Goal: Task Accomplishment & Management: Manage account settings

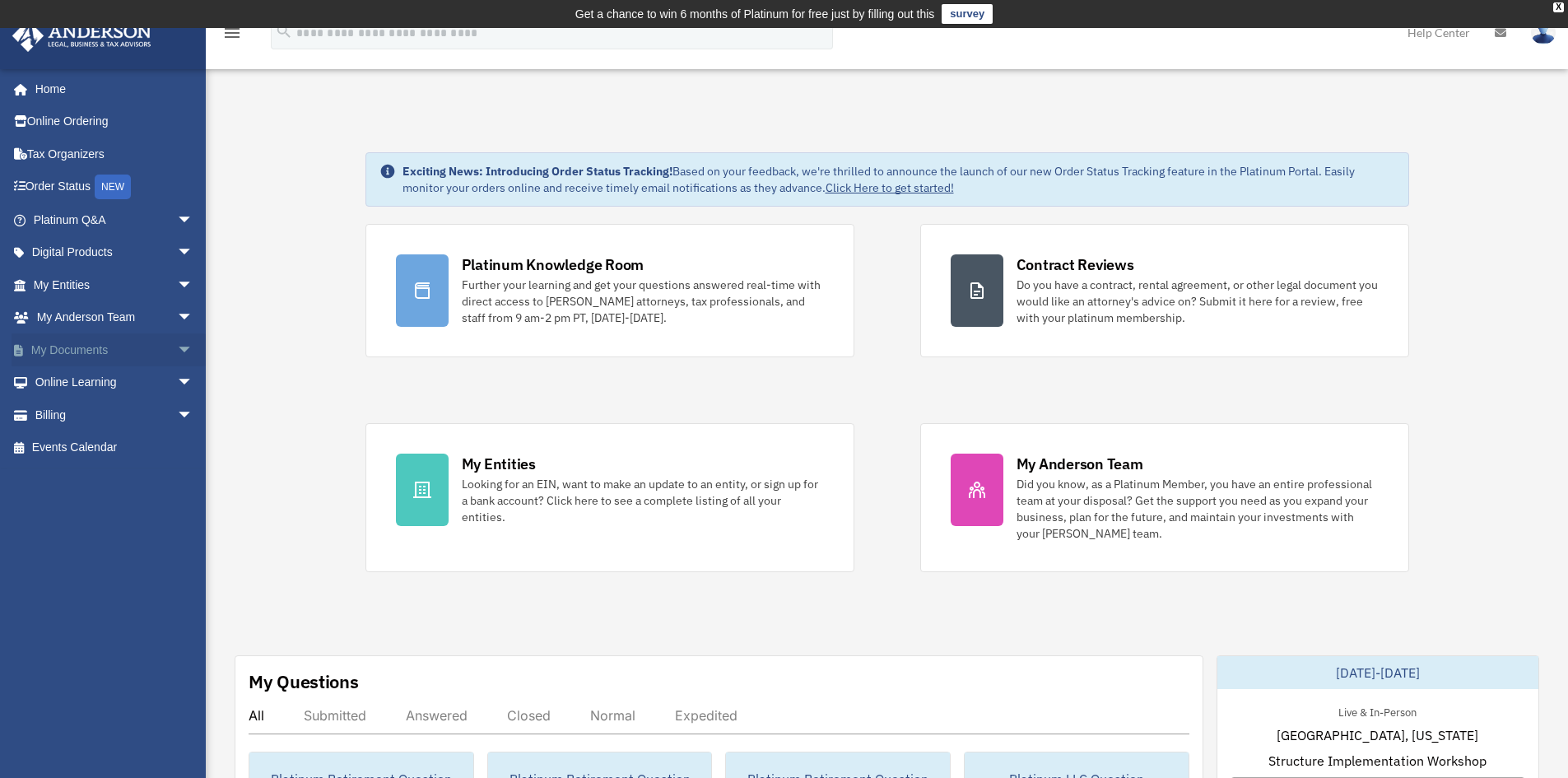
click at [177, 349] on span "arrow_drop_down" at bounding box center [193, 350] width 33 height 34
click at [88, 386] on link "Box" at bounding box center [120, 383] width 195 height 33
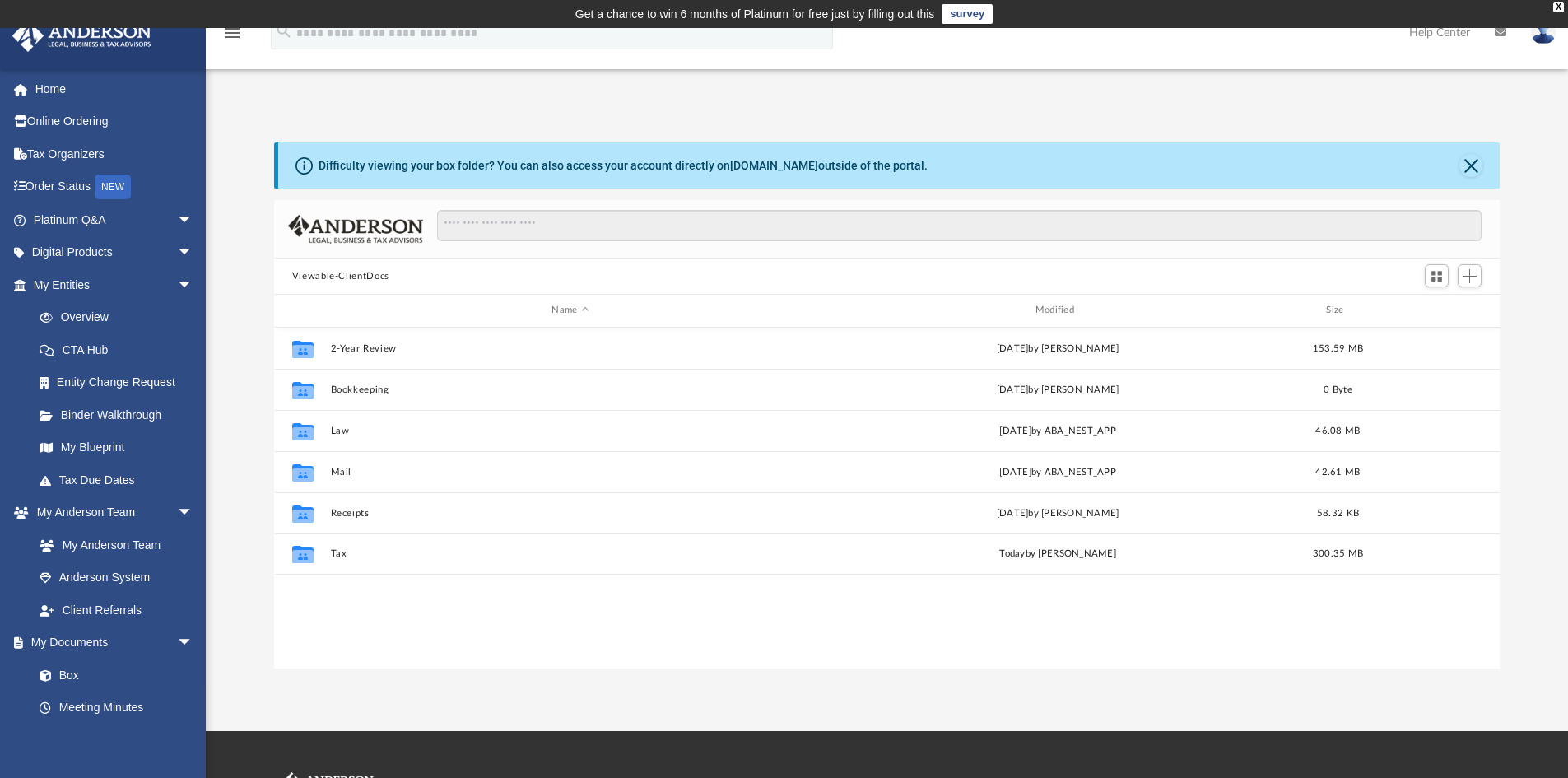
scroll to position [362, 1213]
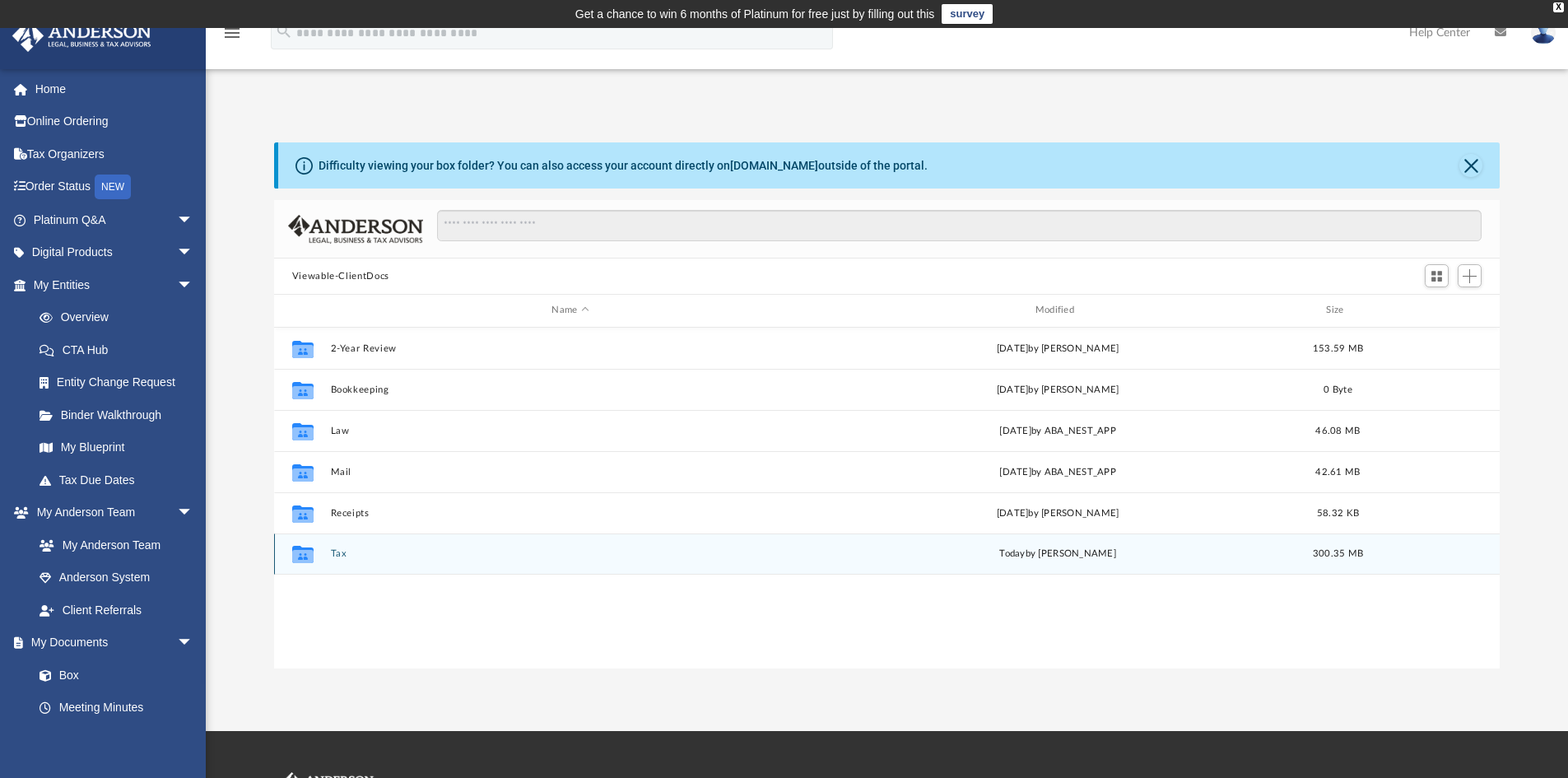
click at [335, 559] on button "Tax" at bounding box center [570, 554] width 480 height 11
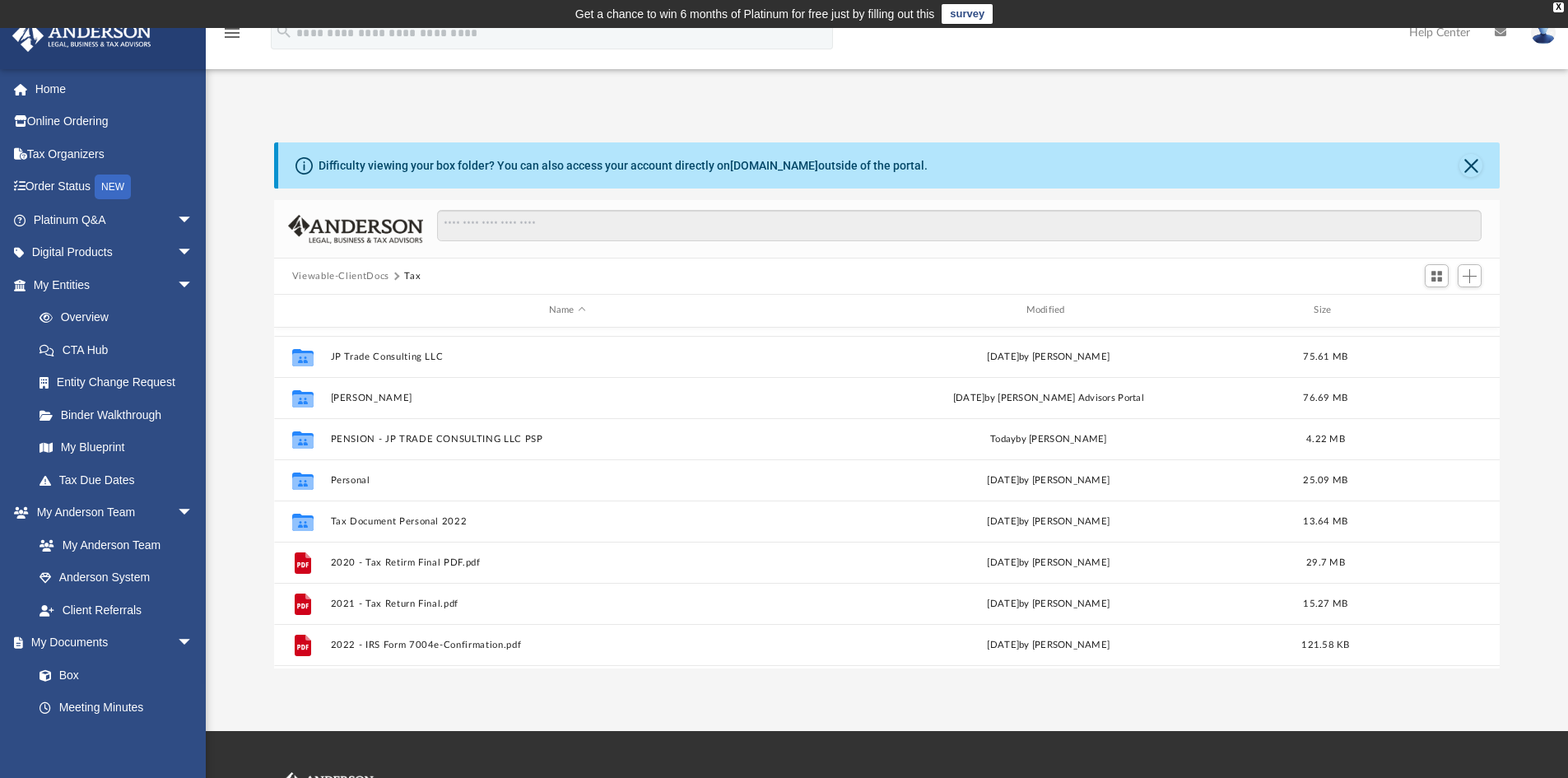
scroll to position [0, 0]
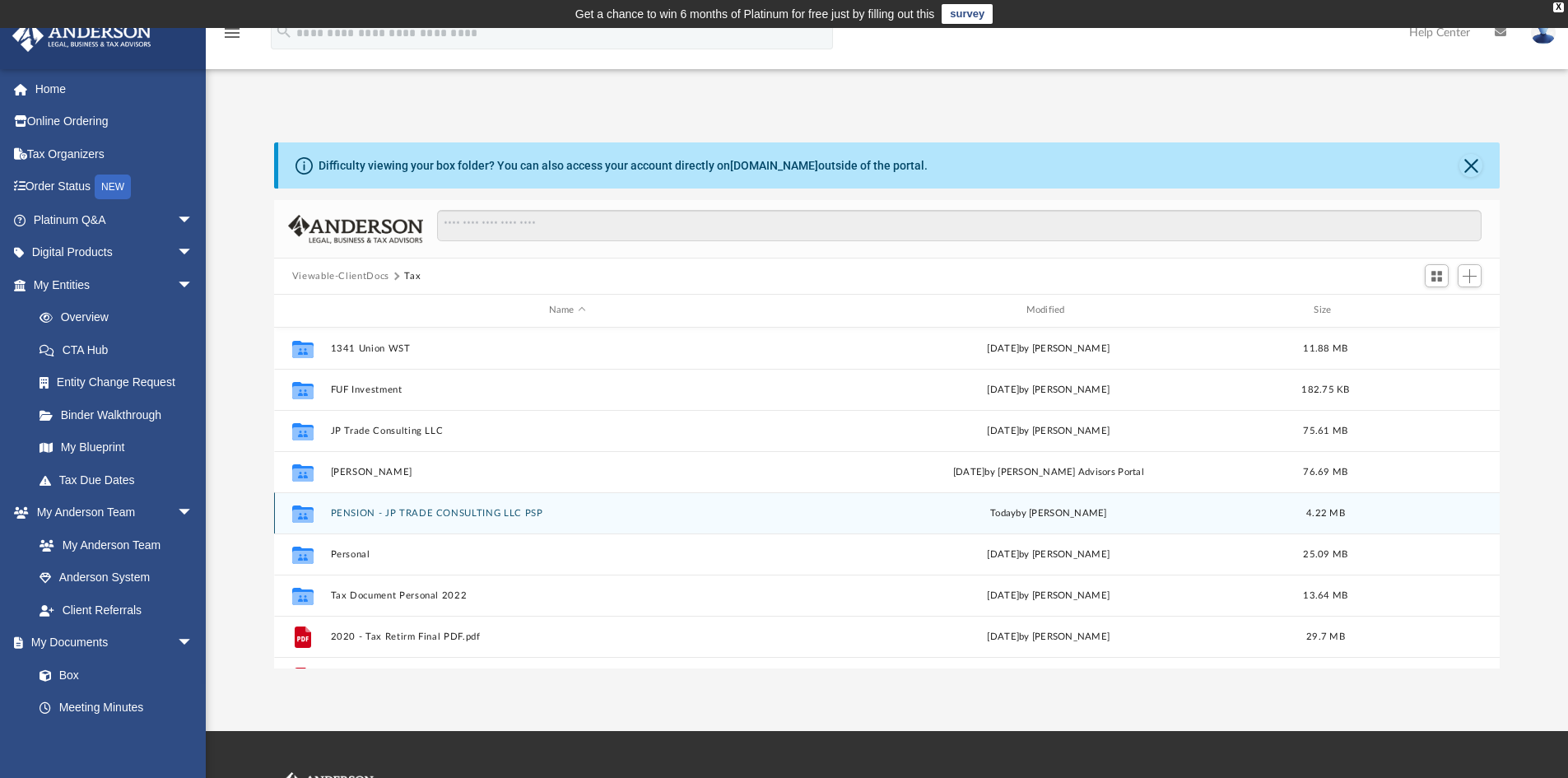
click at [452, 519] on button "PENSION - JP TRADE CONSULTING LLC PSP" at bounding box center [567, 513] width 474 height 11
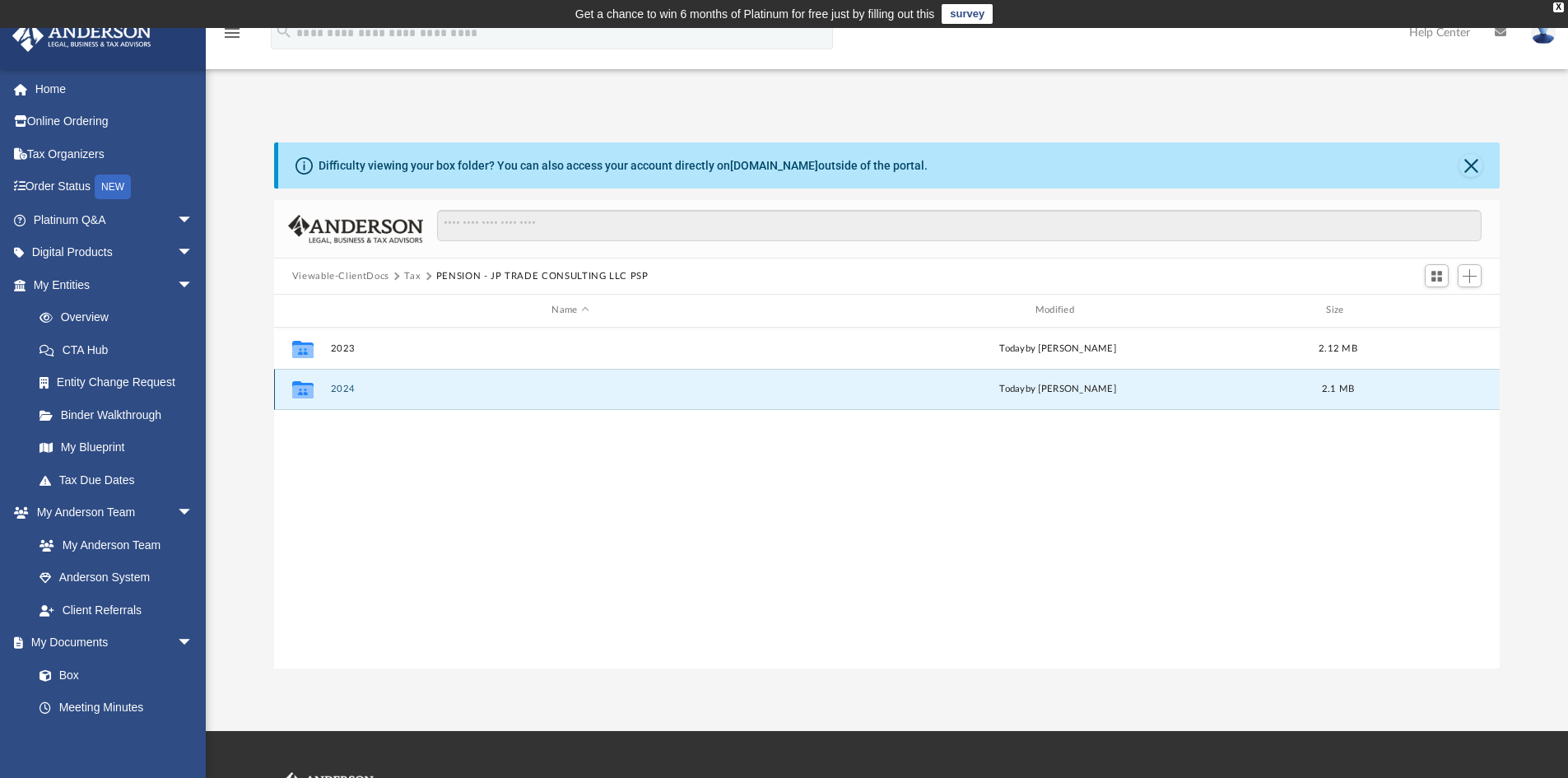
click at [437, 391] on button "2024" at bounding box center [570, 389] width 480 height 11
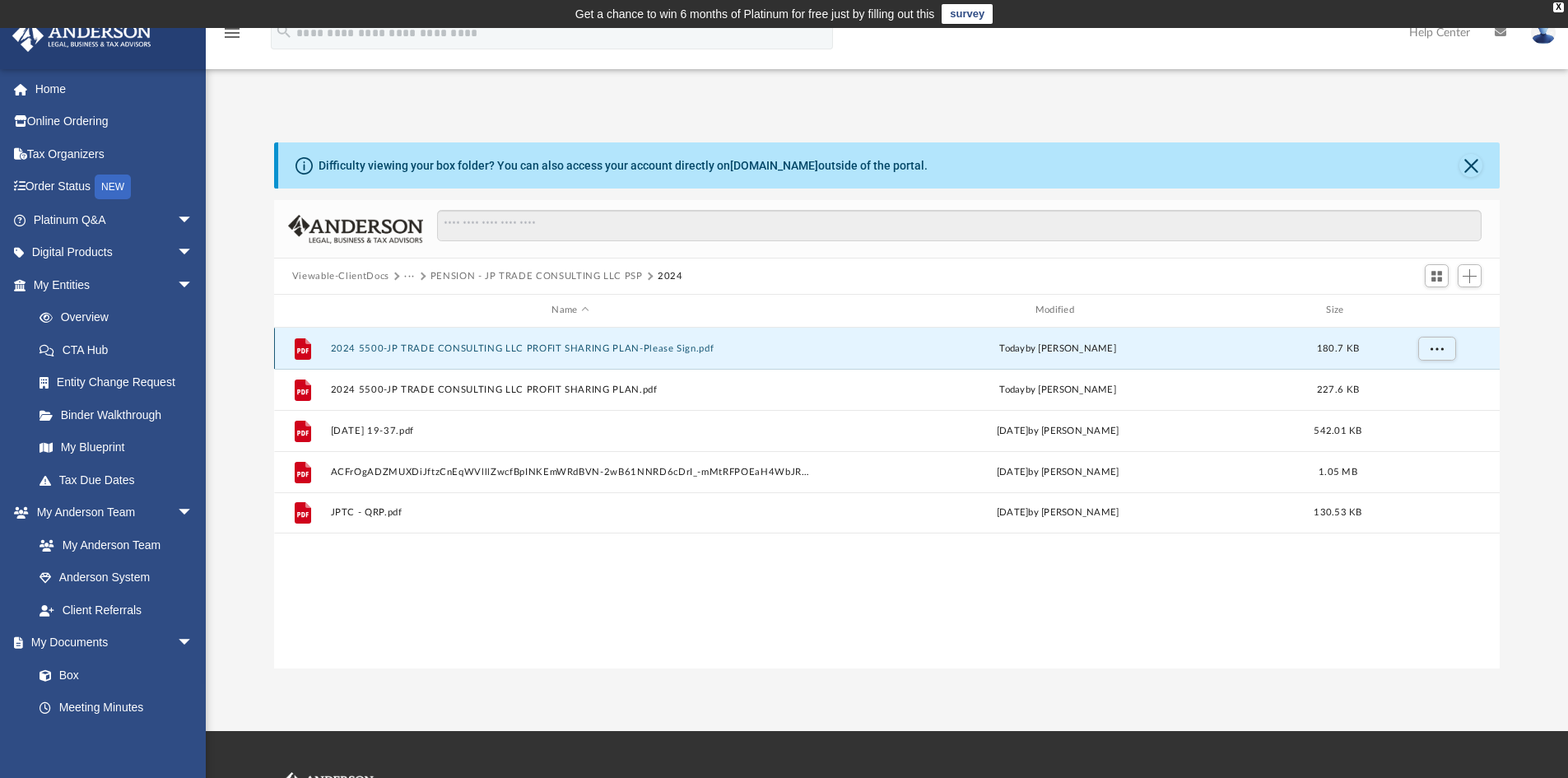
click at [730, 350] on button "2024 5500-JP TRADE CONSULTING LLC PROFIT SHARING PLAN-Please Sign.pdf" at bounding box center [570, 349] width 480 height 11
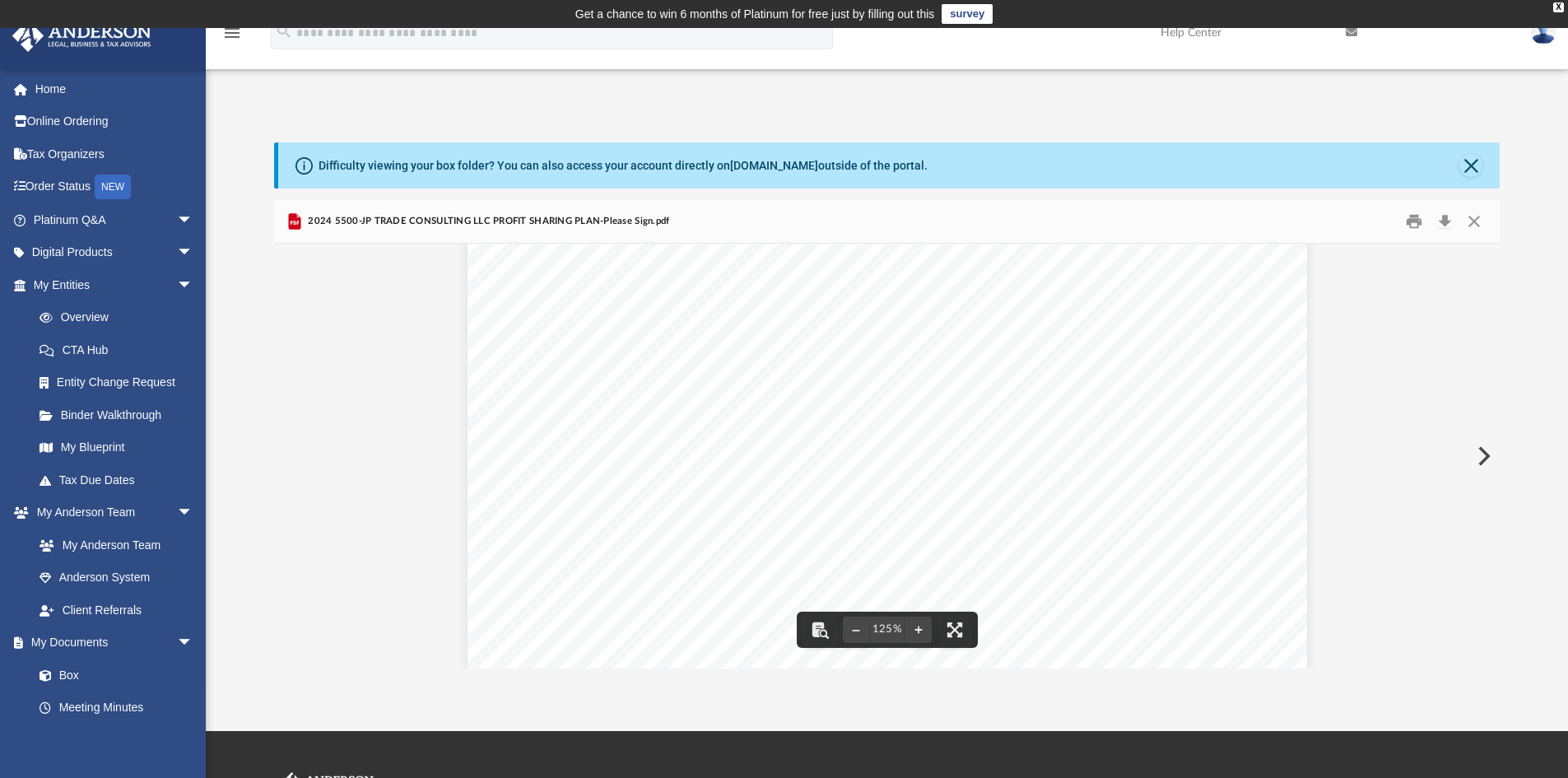
scroll to position [82, 0]
click at [1418, 225] on button "Print" at bounding box center [1414, 222] width 33 height 26
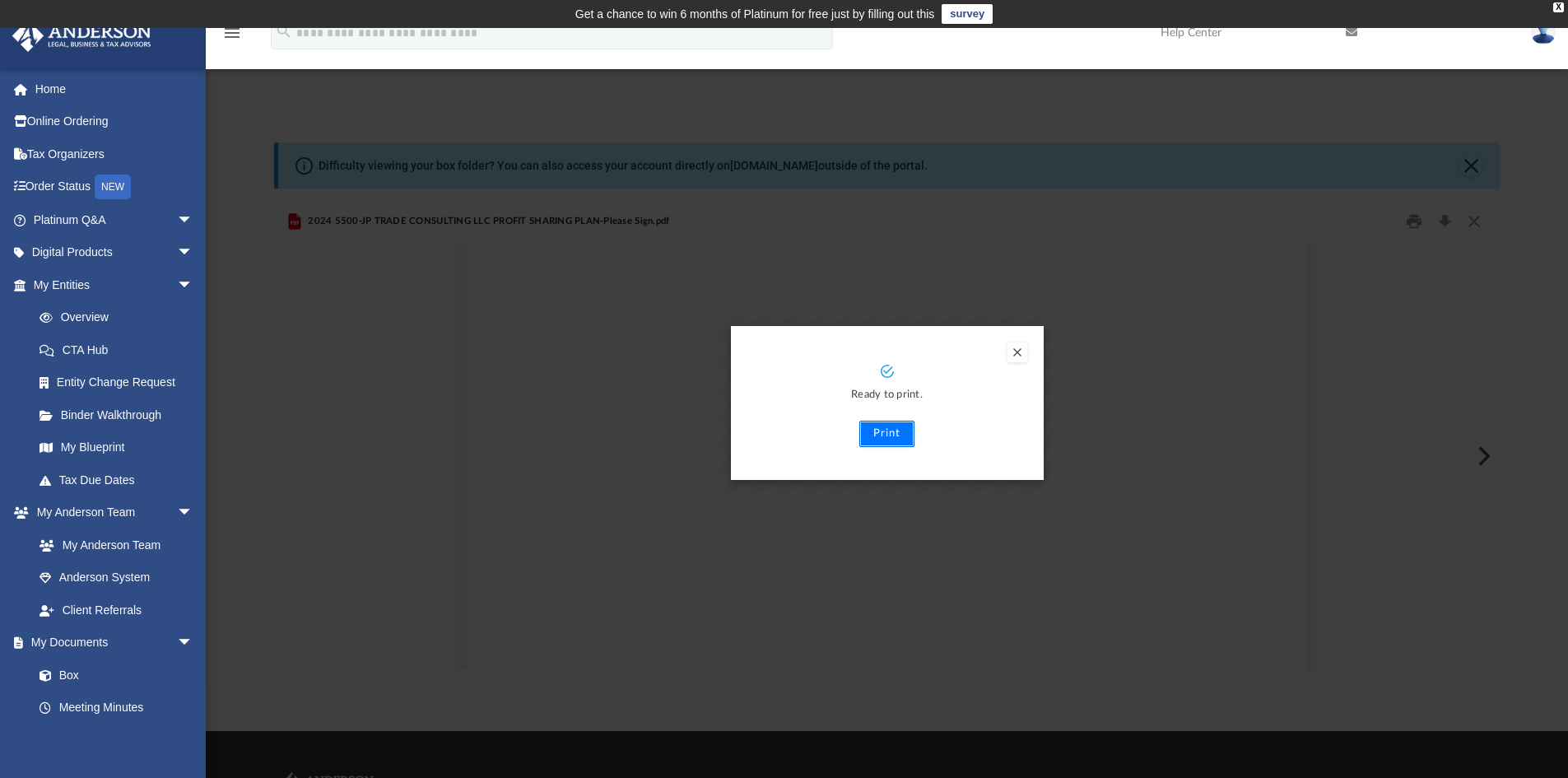
click at [886, 435] on button "Print" at bounding box center [887, 433] width 56 height 26
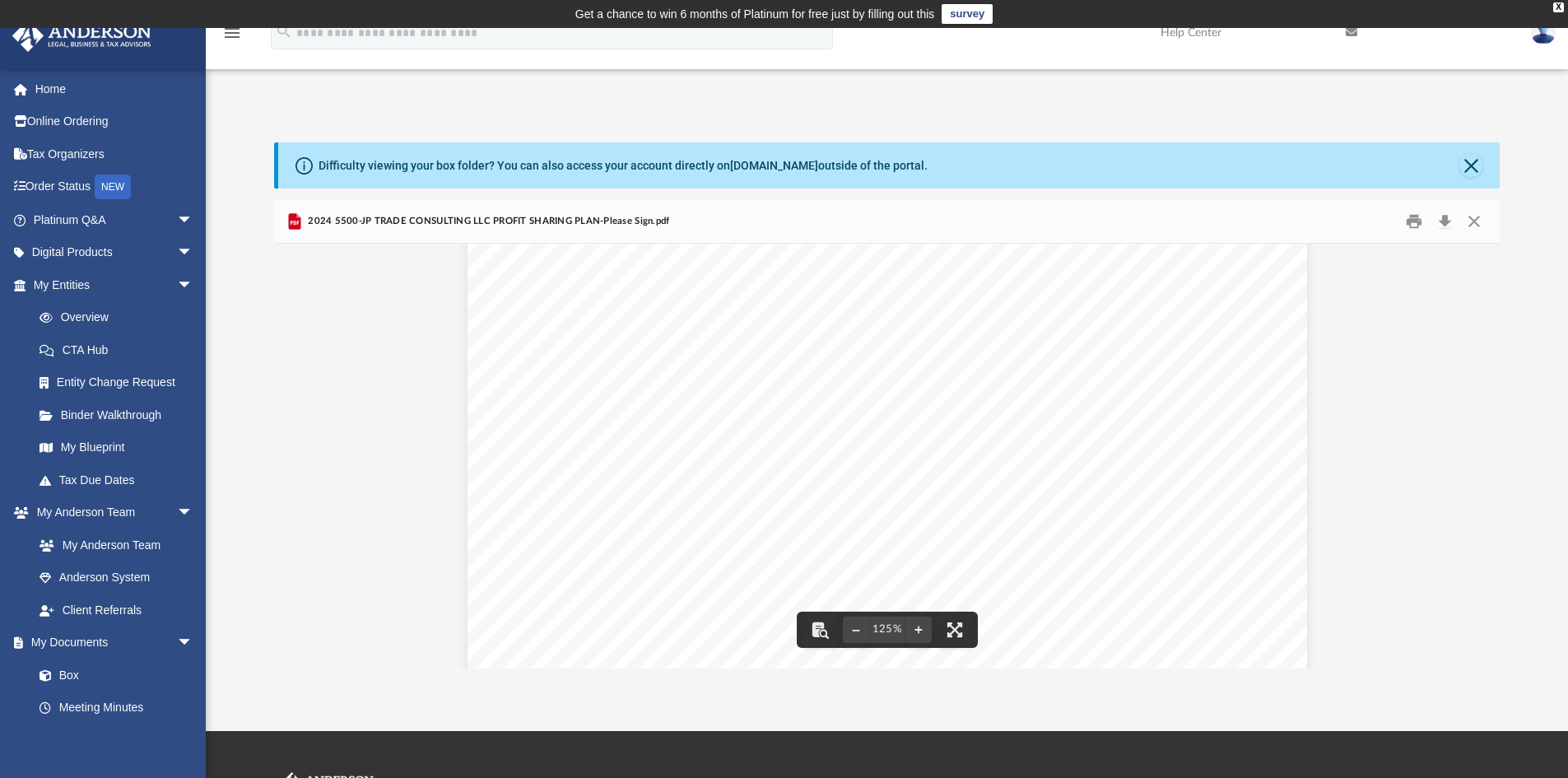
scroll to position [0, 0]
click at [1475, 223] on button "Close" at bounding box center [1474, 222] width 30 height 26
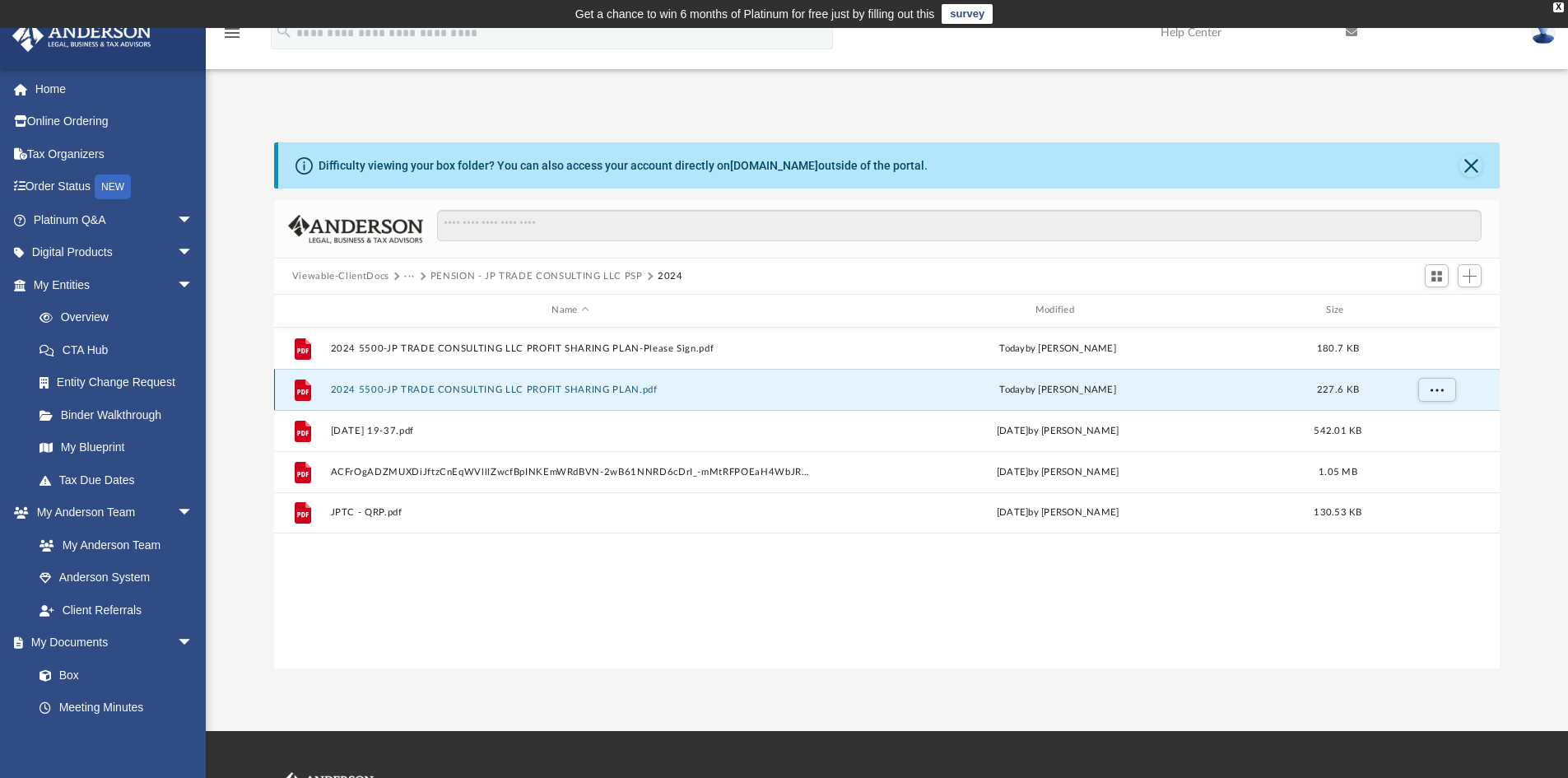
click at [583, 391] on button "2024 5500-JP TRADE CONSULTING LLC PROFIT SHARING PLAN.pdf" at bounding box center [570, 390] width 480 height 11
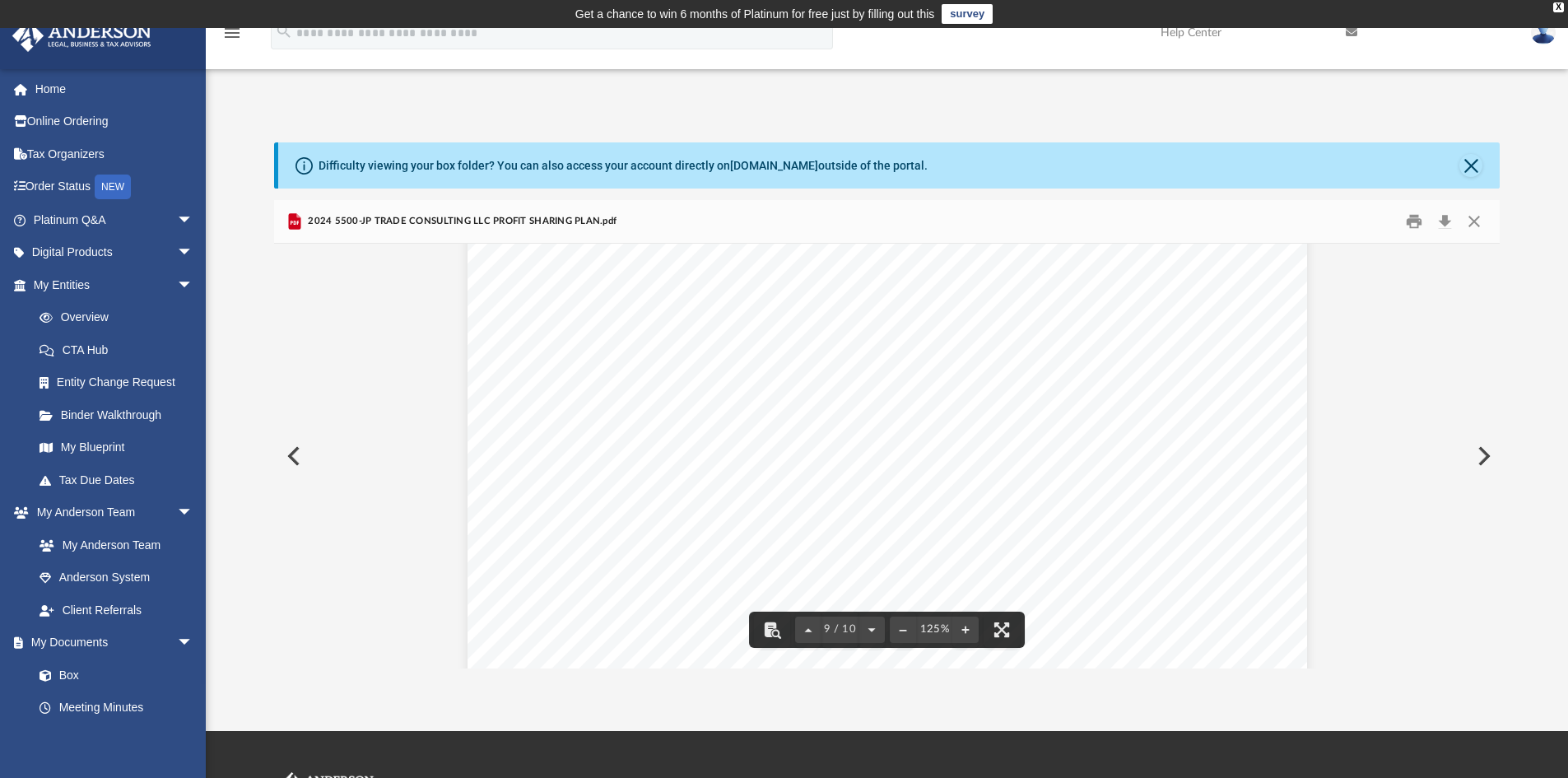
scroll to position [9376, 0]
click at [1477, 225] on button "Close" at bounding box center [1474, 222] width 30 height 26
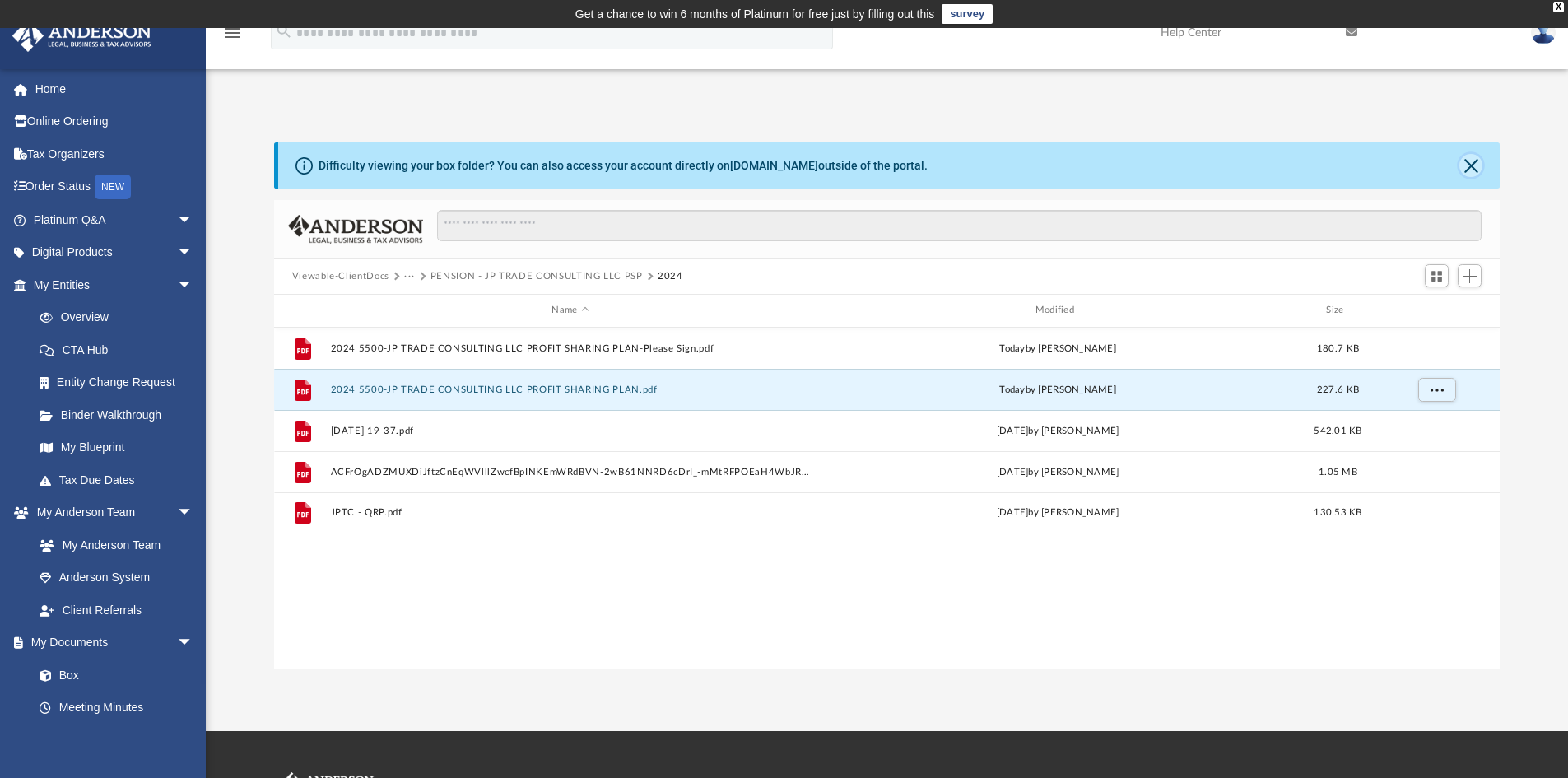
click at [1468, 169] on button "Close" at bounding box center [1470, 165] width 23 height 23
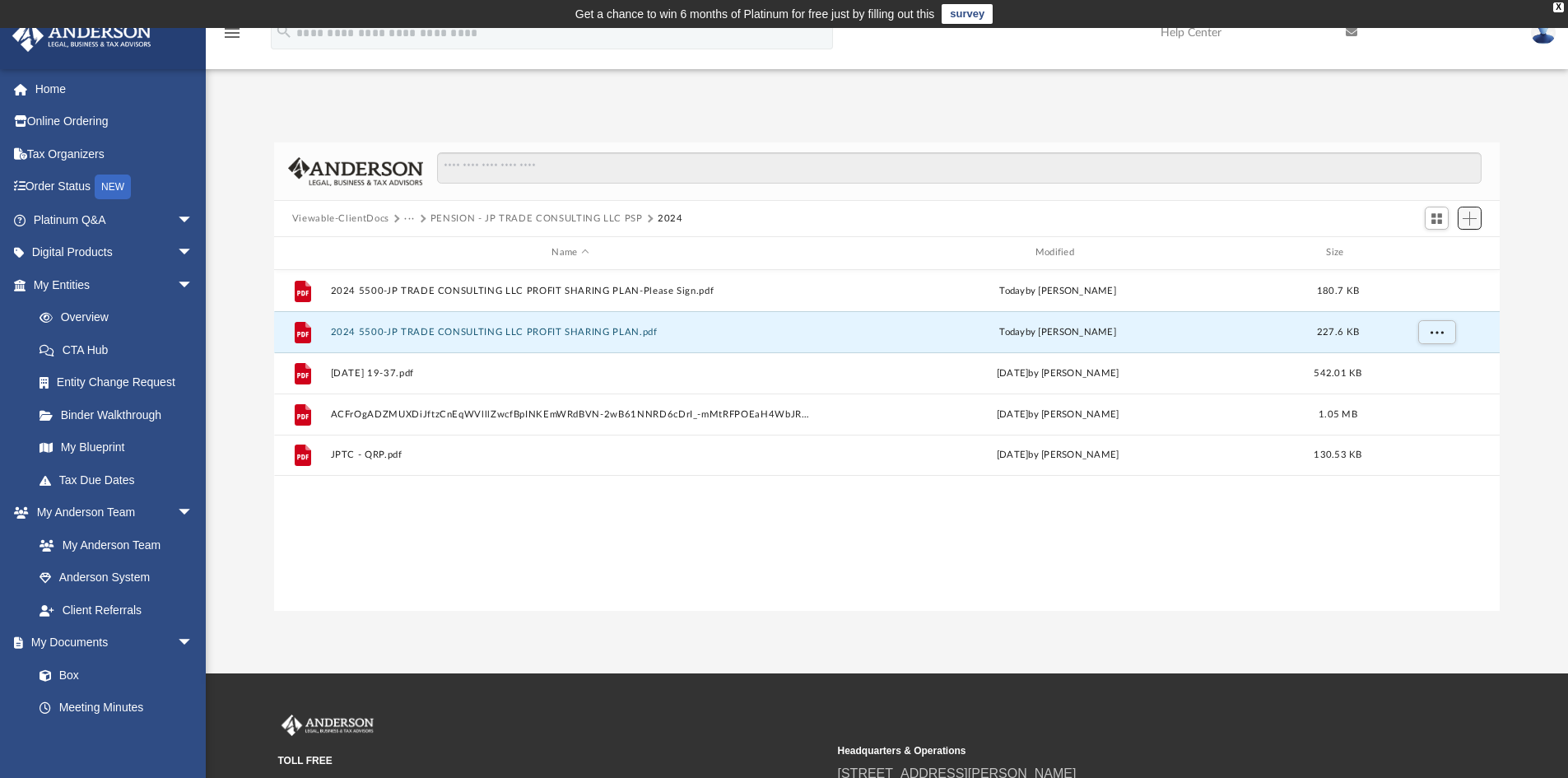
click at [1467, 220] on span "Add" at bounding box center [1470, 218] width 14 height 14
click at [1434, 249] on li "Upload" at bounding box center [1447, 251] width 53 height 17
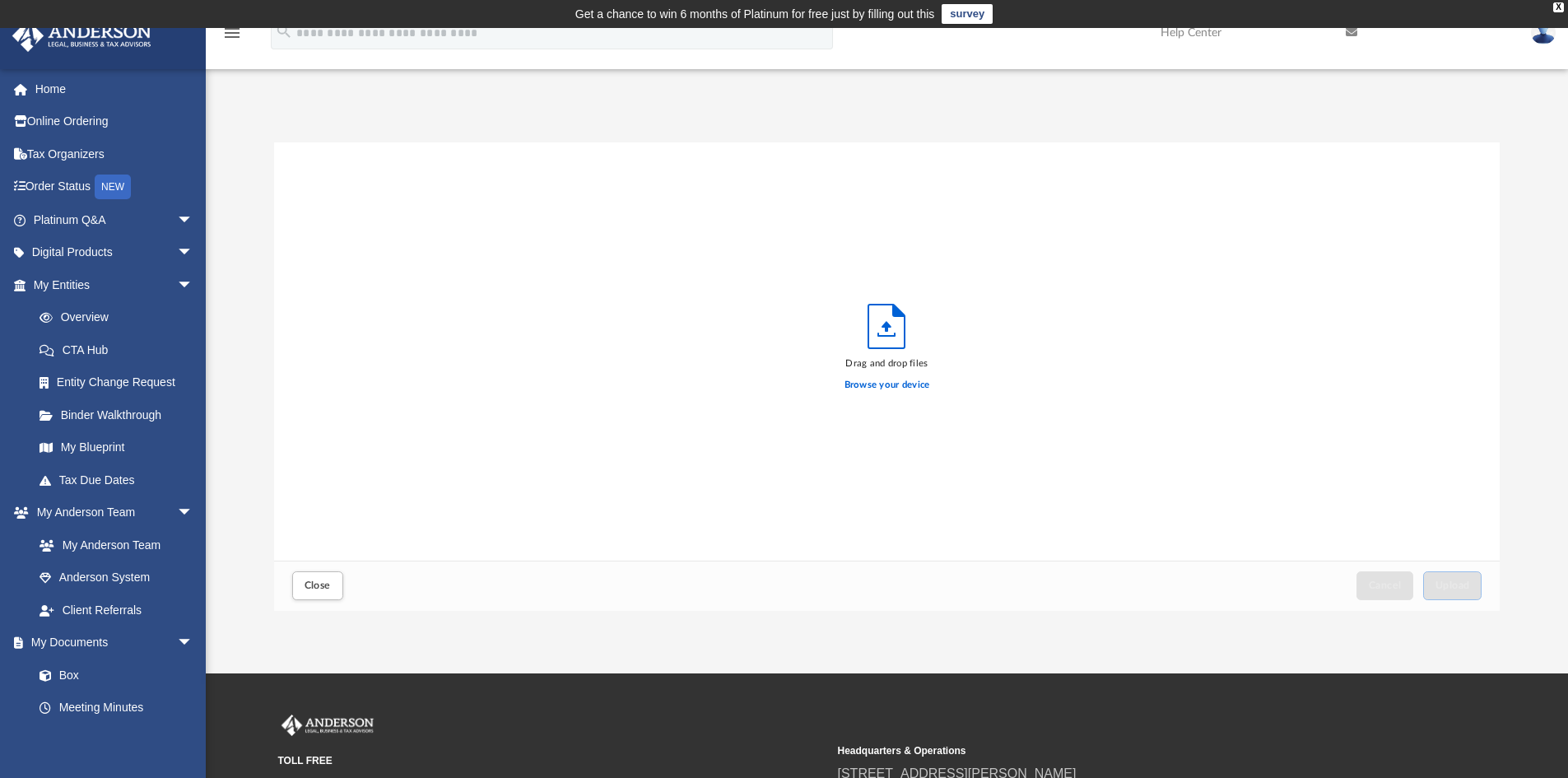
scroll to position [405, 1213]
click at [906, 388] on label "Browse your device" at bounding box center [887, 385] width 86 height 15
click at [0, 0] on input "Browse your device" at bounding box center [0, 0] width 0 height 0
click at [1451, 590] on span "Upload" at bounding box center [1453, 586] width 35 height 10
click at [321, 592] on button "Close" at bounding box center [318, 586] width 51 height 29
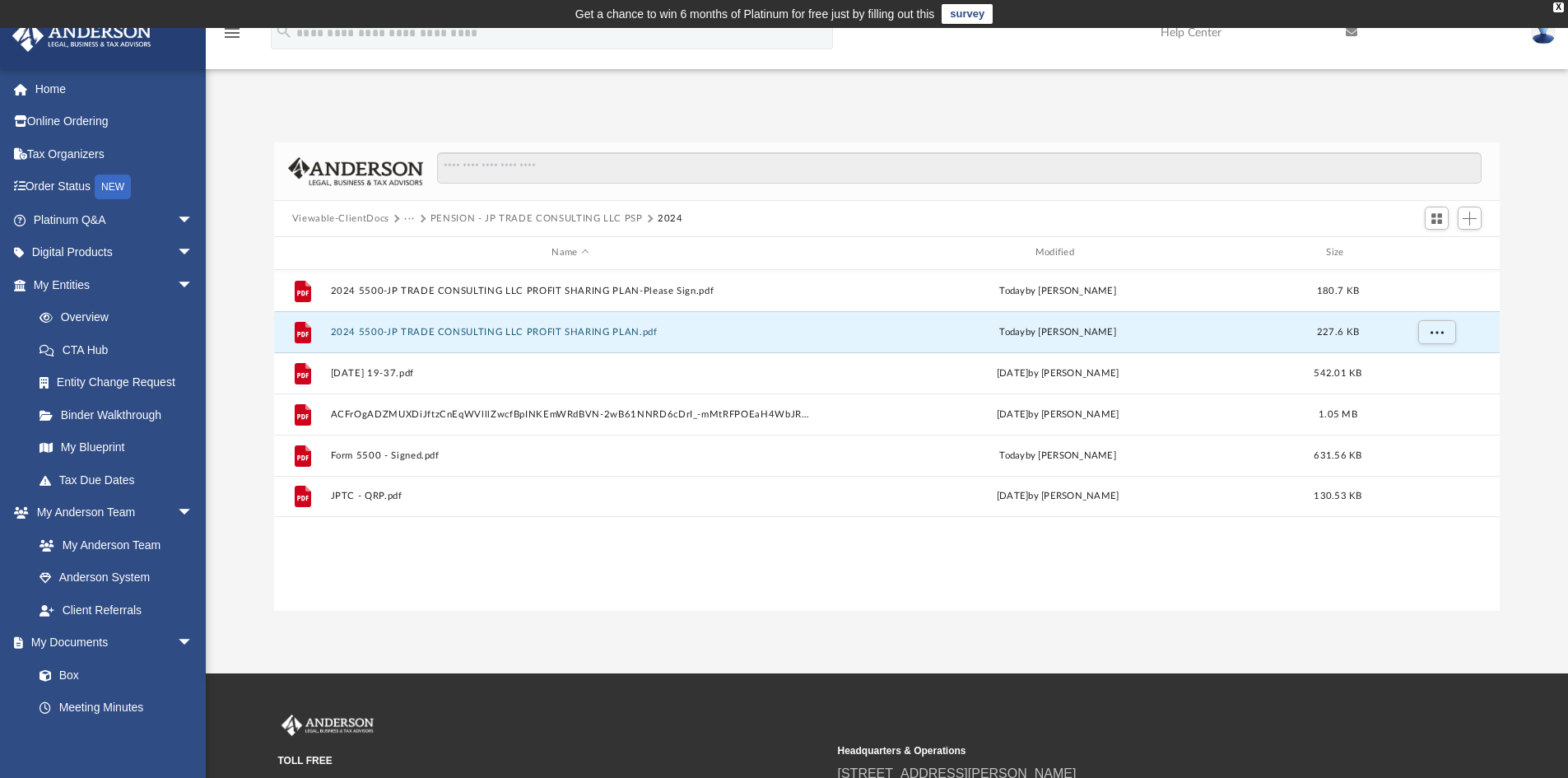
click at [997, 593] on div "File 2024 5500-JP TRADE CONSULTING LLC PROFIT SHARING PLAN-Please Sign.pdf toda…" at bounding box center [887, 441] width 1226 height 341
click at [449, 220] on button "PENSION - JP TRADE CONSULTING LLC PSP" at bounding box center [536, 219] width 212 height 15
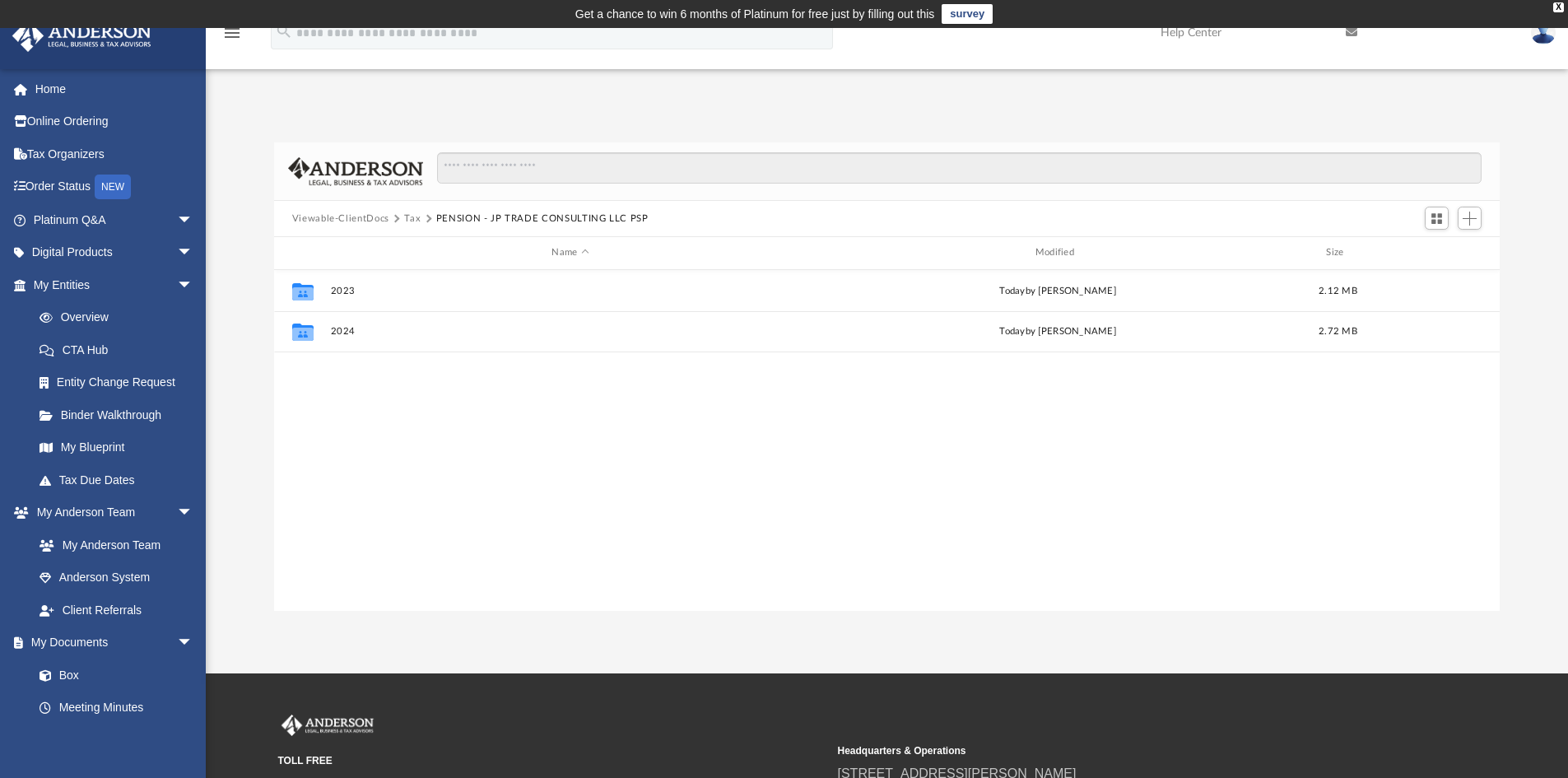
click at [370, 221] on button "Viewable-ClientDocs" at bounding box center [341, 219] width 98 height 15
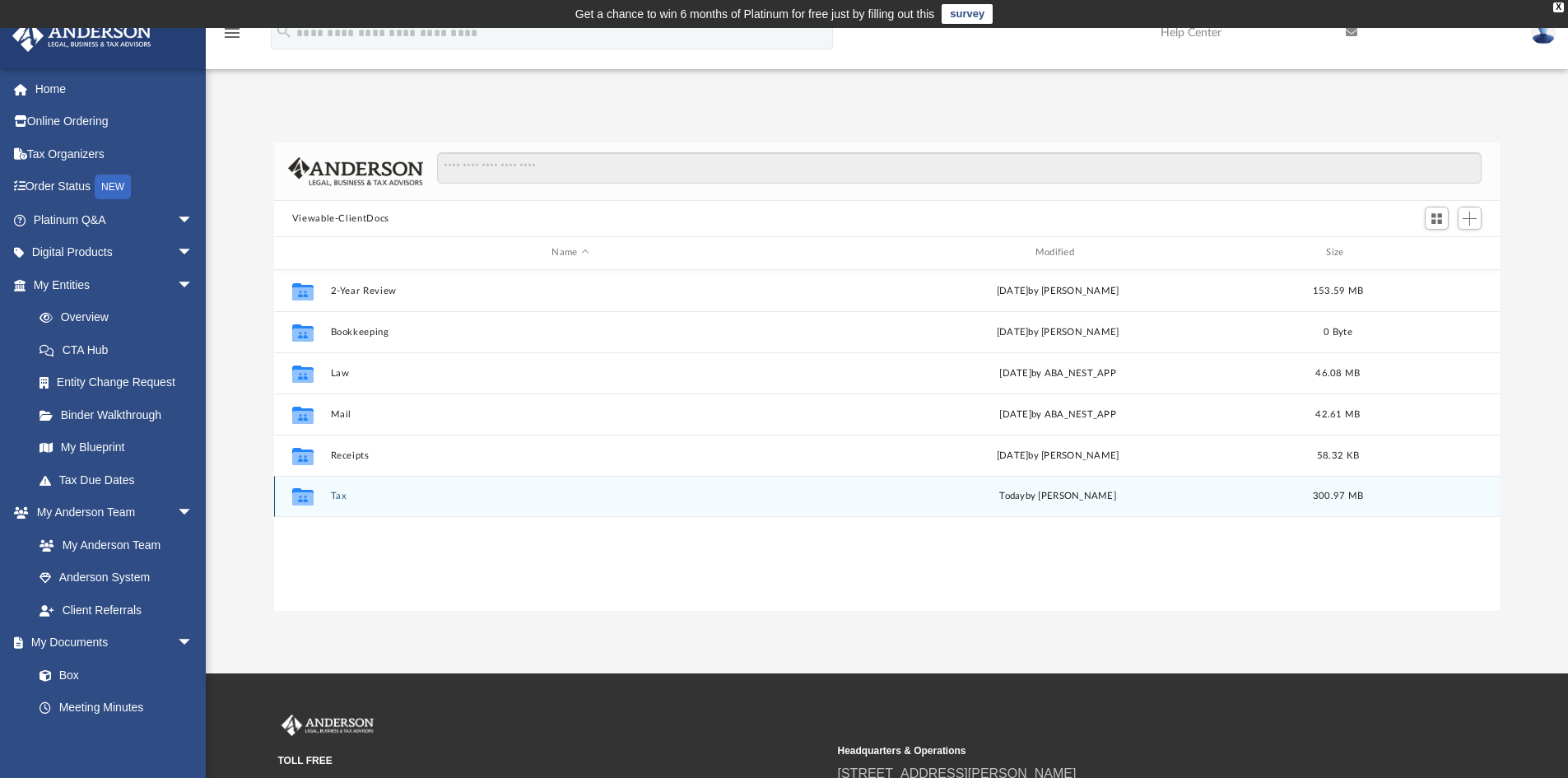
click at [377, 500] on button "Tax" at bounding box center [570, 496] width 480 height 11
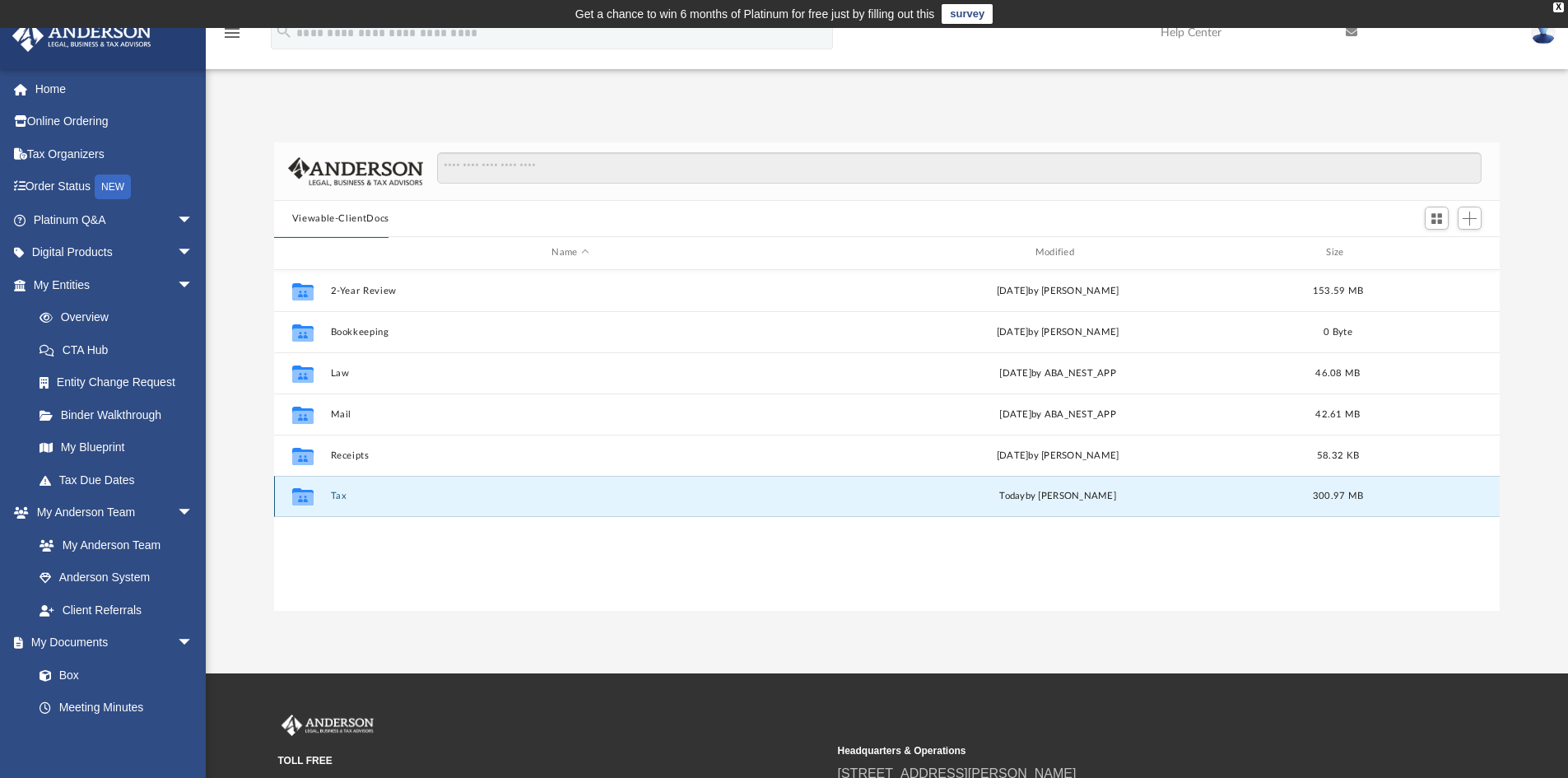
click at [335, 495] on button "Tax" at bounding box center [570, 496] width 480 height 11
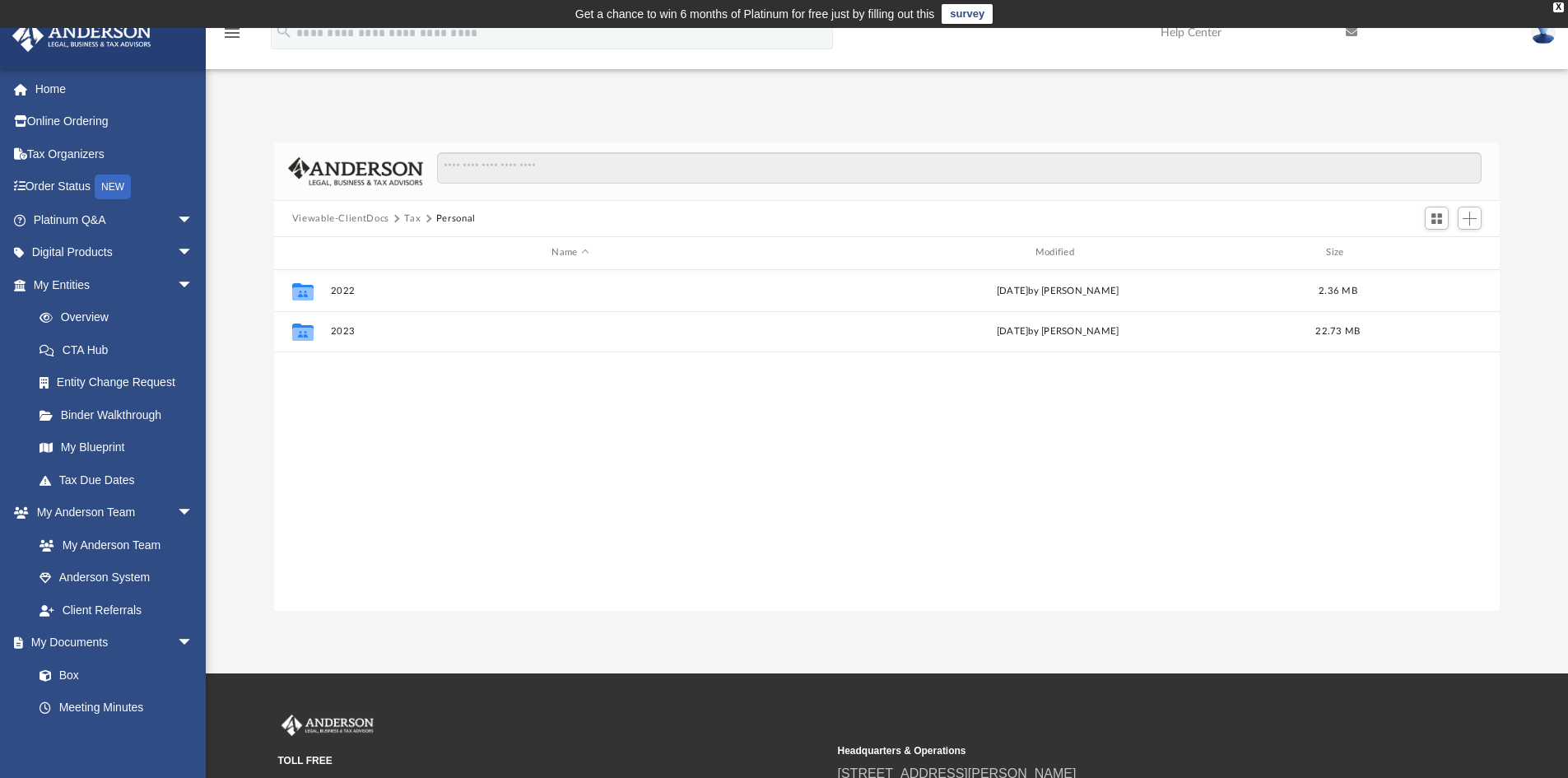
click at [454, 218] on button "Personal" at bounding box center [456, 219] width 39 height 15
click at [412, 218] on button "Tax" at bounding box center [412, 219] width 16 height 15
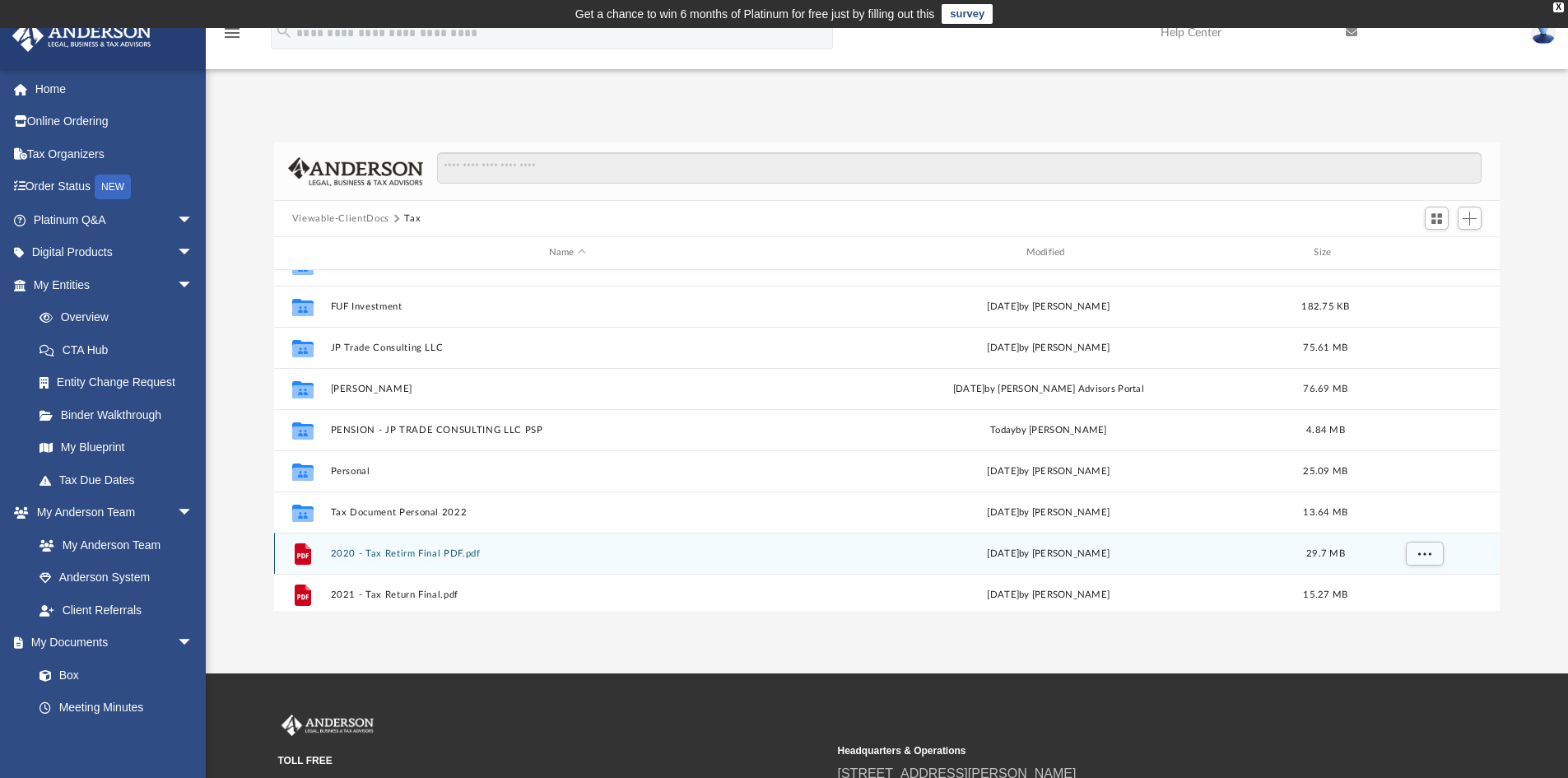
scroll to position [0, 0]
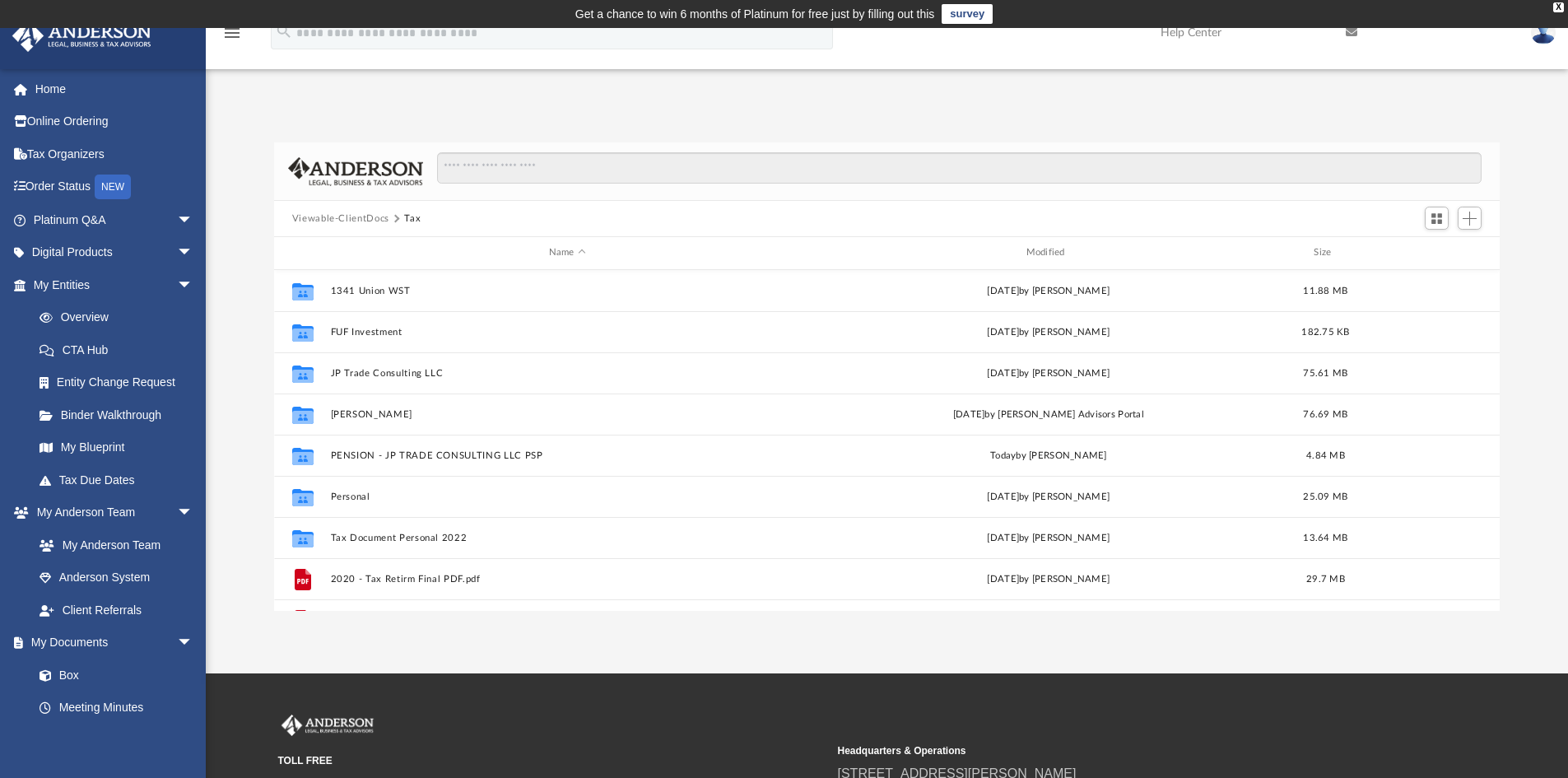
click at [1549, 42] on img at bounding box center [1543, 33] width 25 height 24
click at [1253, 150] on link "Logout" at bounding box center [1296, 143] width 165 height 34
